Goal: Transaction & Acquisition: Purchase product/service

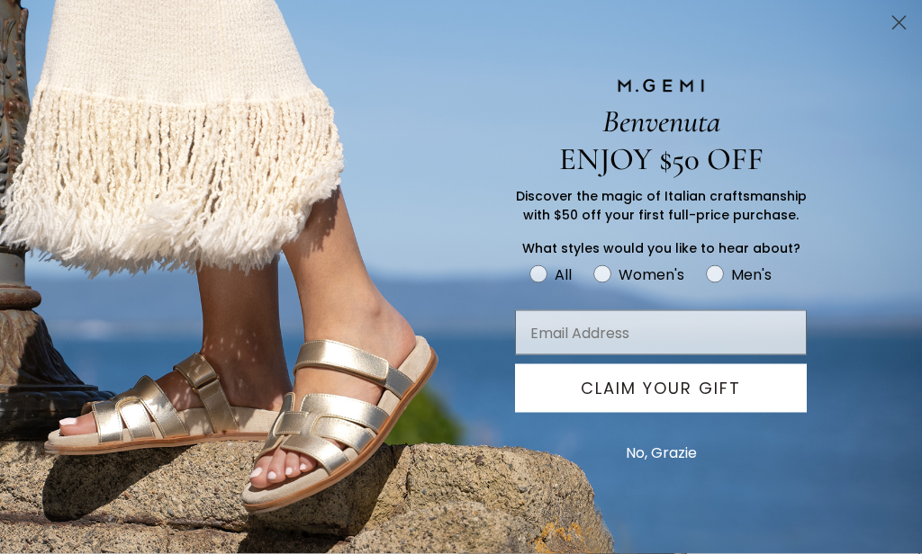
scroll to position [687, 0]
click at [898, 23] on icon "Close dialog" at bounding box center [899, 23] width 13 height 13
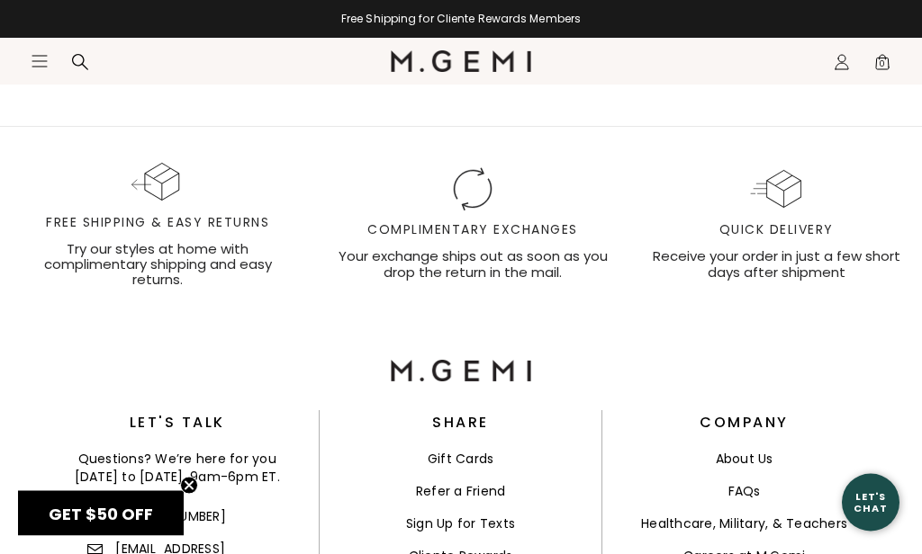
scroll to position [8037, 0]
click at [24, 56] on header "Icons/20x20/hamburger@2x Women Shop All Shoes New Arrivals Bestsellers Essentia…" at bounding box center [461, 61] width 922 height 47
click at [31, 63] on icon "Icons/20x20/hamburger@2x" at bounding box center [40, 61] width 18 height 18
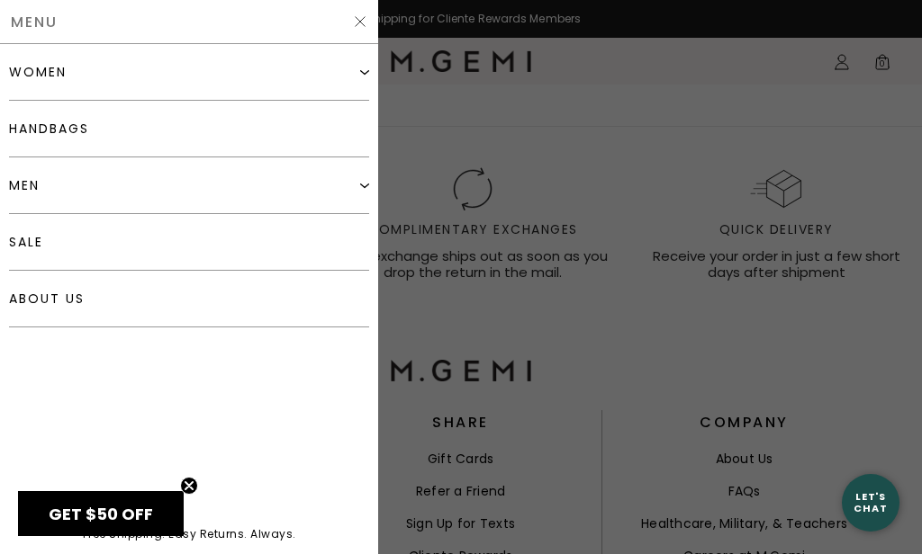
click at [29, 71] on div "women" at bounding box center [38, 72] width 58 height 14
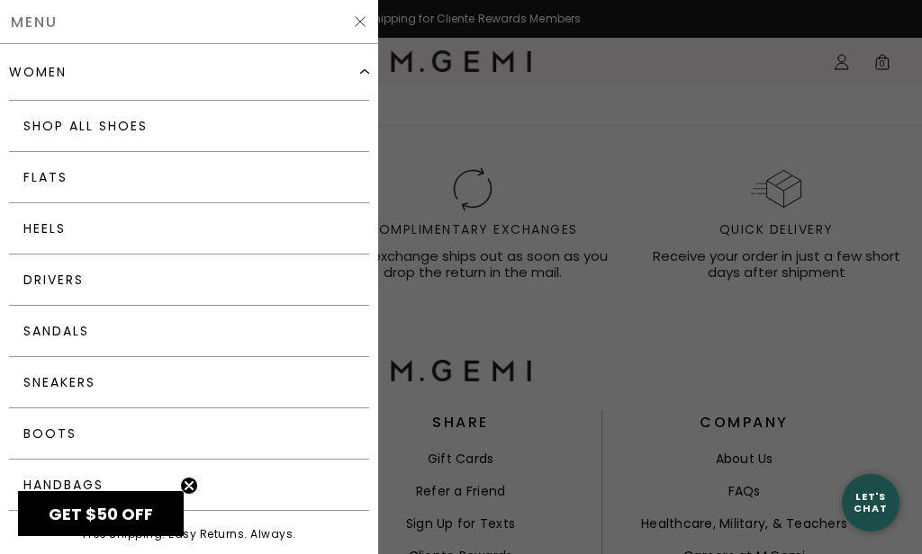
click at [47, 177] on link "Flats" at bounding box center [189, 177] width 360 height 51
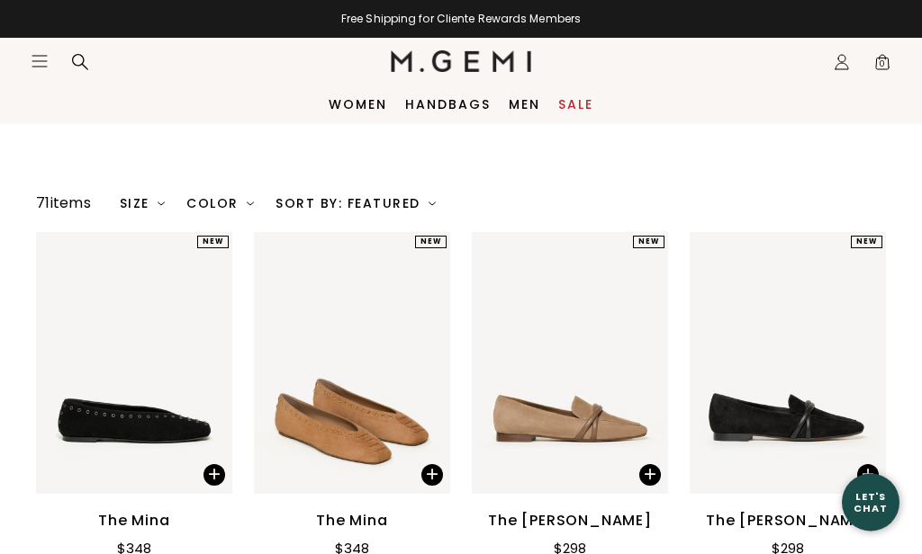
scroll to position [5, 0]
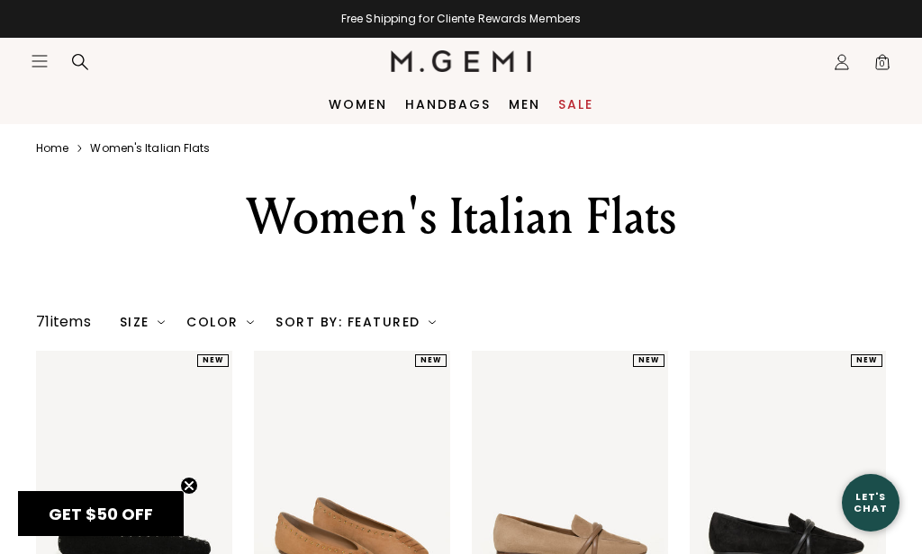
click at [216, 329] on div "Color" at bounding box center [220, 322] width 68 height 14
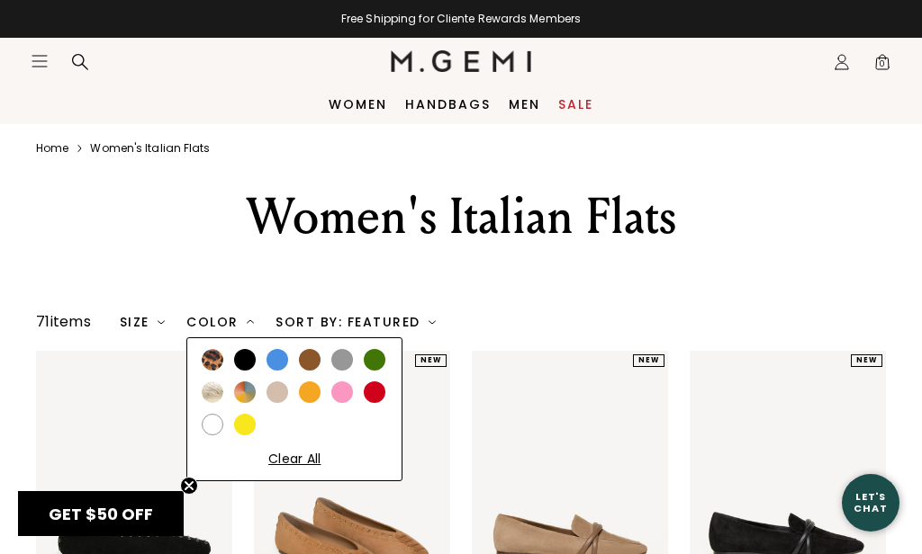
click at [271, 371] on div at bounding box center [277, 360] width 22 height 22
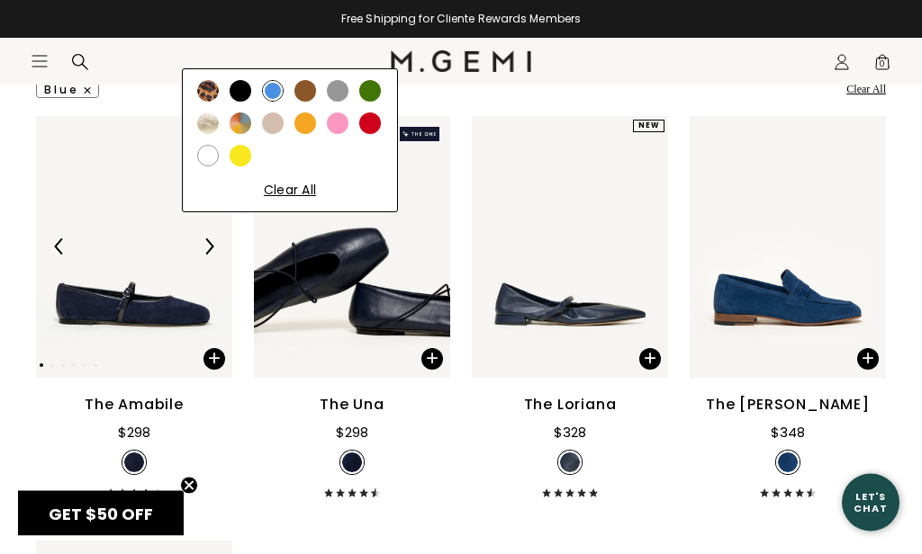
scroll to position [277, 0]
